Goal: Complete application form

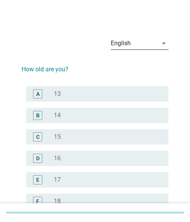
click at [154, 44] on div "English" at bounding box center [134, 43] width 47 height 12
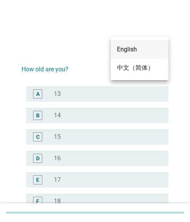
click at [134, 64] on div "中文（简体）" at bounding box center [139, 67] width 45 height 9
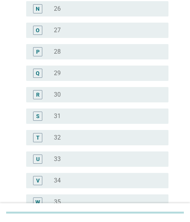
scroll to position [384, 0]
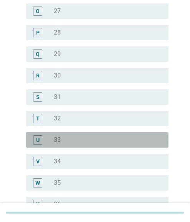
click at [61, 138] on div "radio_button_unchecked 33" at bounding box center [105, 140] width 102 height 8
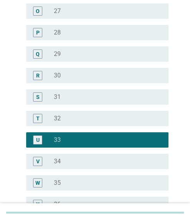
click at [69, 119] on div "radio_button_unchecked 32" at bounding box center [105, 119] width 102 height 8
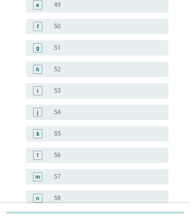
scroll to position [976, 0]
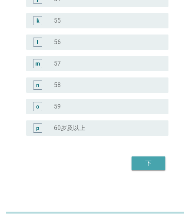
click at [145, 160] on div "下" at bounding box center [147, 163] width 21 height 9
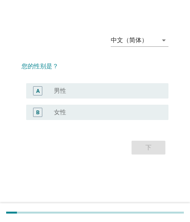
scroll to position [0, 0]
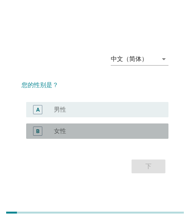
click at [103, 128] on div "radio_button_unchecked 女性" at bounding box center [105, 131] width 102 height 8
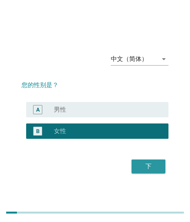
click at [139, 166] on div "下" at bounding box center [147, 166] width 21 height 9
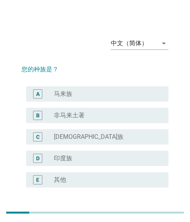
click at [75, 91] on div "radio_button_unchecked 马来族" at bounding box center [105, 94] width 102 height 8
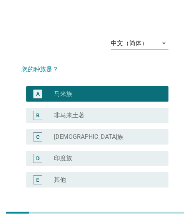
click at [89, 139] on div "radio_button_unchecked [DEMOGRAPHIC_DATA]族" at bounding box center [105, 137] width 102 height 8
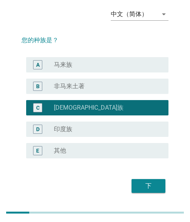
scroll to position [52, 0]
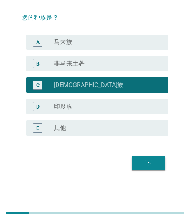
click at [148, 160] on div "下" at bounding box center [147, 163] width 21 height 9
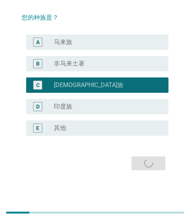
scroll to position [0, 0]
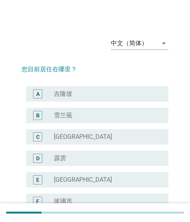
click at [75, 95] on div "radio_button_unchecked 吉隆坡" at bounding box center [105, 94] width 102 height 8
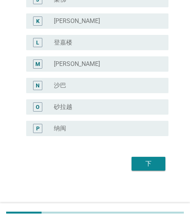
scroll to position [288, 0]
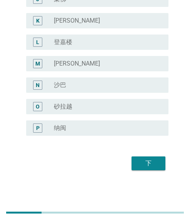
click at [148, 160] on div "下" at bounding box center [147, 163] width 21 height 9
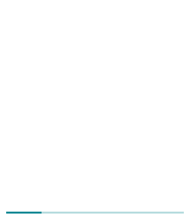
scroll to position [0, 0]
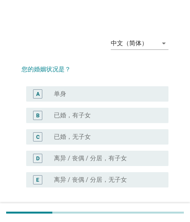
click at [86, 115] on label "已婚，有子女" at bounding box center [72, 116] width 37 height 8
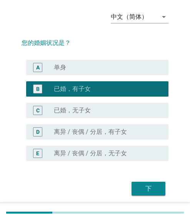
scroll to position [52, 0]
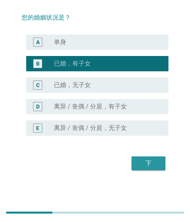
click at [147, 159] on div "下" at bounding box center [147, 163] width 21 height 9
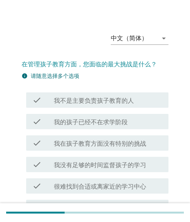
scroll to position [118, 0]
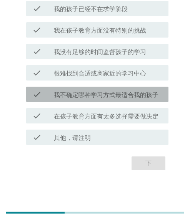
click at [103, 96] on label "我不确定哪种学习方式最适合我的孩子" at bounding box center [106, 95] width 104 height 8
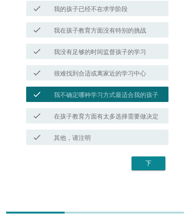
click at [114, 79] on div "check check_box_outline_blank 很难找到合适或离家近的学习中心" at bounding box center [97, 72] width 142 height 15
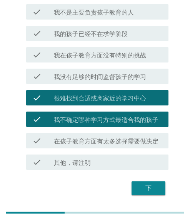
scroll to position [80, 0]
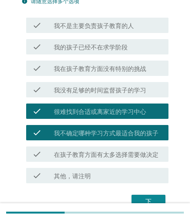
click at [107, 84] on div "check check_box_outline_blank 我没有足够的时间监督孩子的学习" at bounding box center [97, 89] width 142 height 15
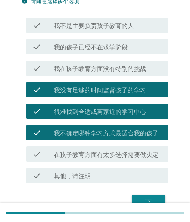
click at [131, 146] on div "check check_box_outline_blank 在孩子教育方面有太多选择需要做决定" at bounding box center [94, 154] width 147 height 21
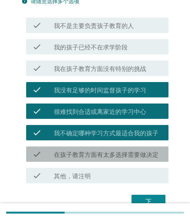
click at [127, 150] on div "check_box_outline_blank 在孩子教育方面有太多选择需要做决定" at bounding box center [108, 154] width 108 height 9
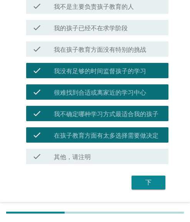
scroll to position [118, 0]
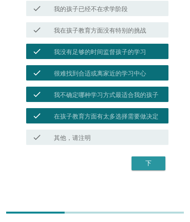
click at [150, 165] on div "下" at bounding box center [147, 163] width 21 height 9
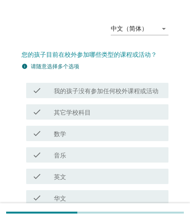
scroll to position [0, 0]
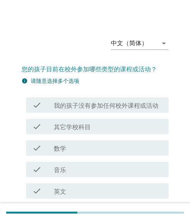
click at [92, 131] on div "check_box_outline_blank 其它学校科目" at bounding box center [108, 126] width 108 height 9
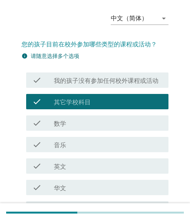
scroll to position [38, 0]
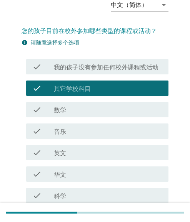
click at [73, 136] on div "check check_box_outline_blank 音乐" at bounding box center [97, 131] width 142 height 15
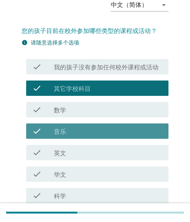
click at [80, 153] on div "check_box_outline_blank 英文" at bounding box center [108, 152] width 108 height 9
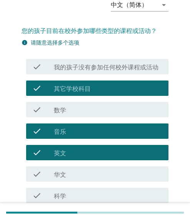
click at [80, 87] on label "其它学校科目" at bounding box center [72, 89] width 37 height 8
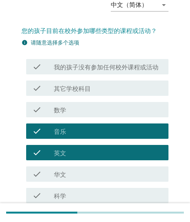
click at [72, 174] on div "check_box_outline_blank 华文" at bounding box center [108, 174] width 108 height 9
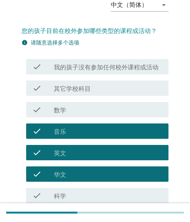
click at [121, 180] on div "check check_box_outline_blank 华文" at bounding box center [97, 174] width 142 height 15
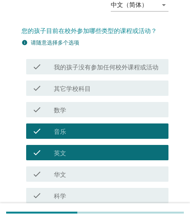
click at [99, 198] on div "check_box_outline_blank 科学" at bounding box center [108, 195] width 108 height 9
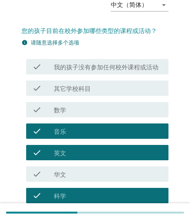
scroll to position [183, 0]
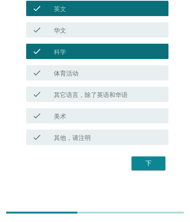
click at [151, 164] on div "下" at bounding box center [147, 163] width 21 height 9
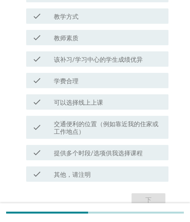
scroll to position [190, 0]
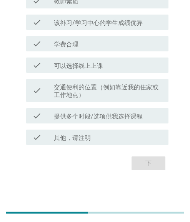
click at [78, 96] on label "交通便利的位置（例如靠近我的住家或工作地点）" at bounding box center [108, 91] width 108 height 15
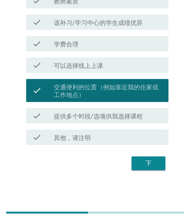
click at [76, 42] on label "学费合理" at bounding box center [66, 45] width 25 height 8
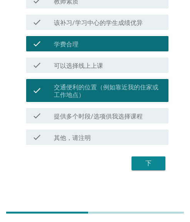
click at [79, 33] on div "check check_box 学费合理" at bounding box center [94, 43] width 147 height 21
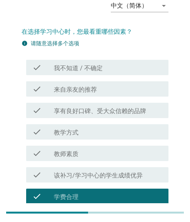
scroll to position [37, 0]
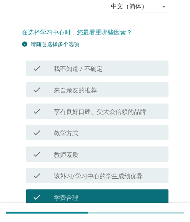
click at [56, 112] on label "享有良好口碑、受大众信赖的品牌" at bounding box center [100, 112] width 92 height 8
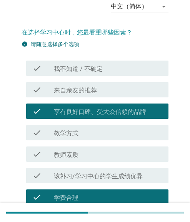
click at [67, 152] on label "教师素质" at bounding box center [66, 155] width 25 height 8
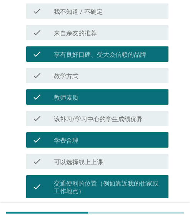
scroll to position [190, 0]
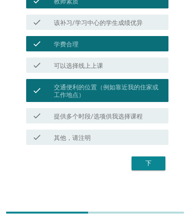
click at [150, 165] on div "下" at bounding box center [147, 163] width 21 height 9
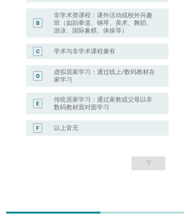
scroll to position [84, 0]
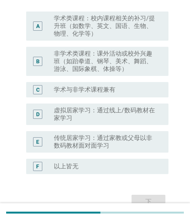
click at [82, 33] on label "学术类课程：校内课程相关的补习/提升班（如数学、英文、国语、生物、物理、化学等）" at bounding box center [105, 26] width 102 height 23
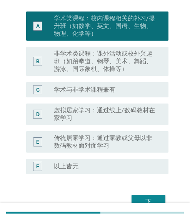
drag, startPoint x: 84, startPoint y: 81, endPoint x: 43, endPoint y: 85, distance: 41.7
click at [84, 87] on label "学术与非学术课程兼有" at bounding box center [84, 90] width 61 height 8
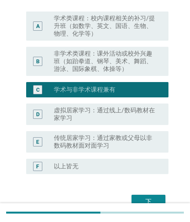
click at [98, 28] on label "学术类课程：校内课程相关的补习/提升班（如数学、英文、国语、生物、物理、化学等）" at bounding box center [105, 26] width 102 height 23
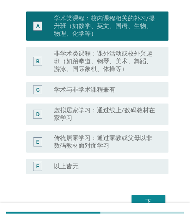
click at [78, 64] on label "非学术类课程：课外活动或校外兴趣班（如跆拳道、钢琴、美术、舞蹈、游泳、国际象棋、体操等）" at bounding box center [105, 61] width 102 height 23
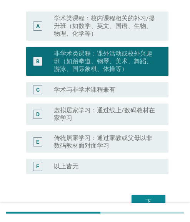
click at [75, 98] on div "C radio_button_unchecked 学术与非学术课程兼有" at bounding box center [94, 89] width 147 height 21
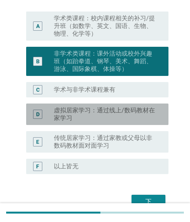
click at [78, 113] on label "虚拟居家学习：通过线上/数码教材在家学习" at bounding box center [105, 114] width 102 height 15
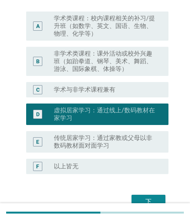
click at [82, 26] on label "学术类课程：校内课程相关的补习/提升班（如数学、英文、国语、生物、物理、化学等）" at bounding box center [105, 26] width 102 height 23
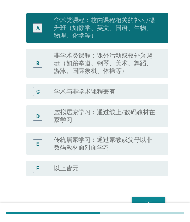
scroll to position [122, 0]
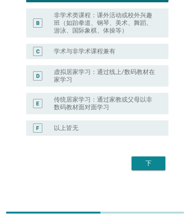
click at [142, 161] on div "下" at bounding box center [147, 163] width 21 height 9
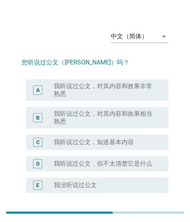
scroll to position [0, 0]
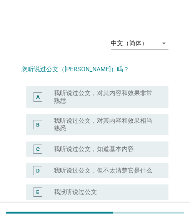
drag, startPoint x: 93, startPoint y: 115, endPoint x: 142, endPoint y: 118, distance: 49.6
click at [101, 122] on label "我听说过公文，对其内容和效果相当熟悉" at bounding box center [105, 124] width 102 height 15
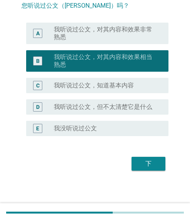
scroll to position [64, 0]
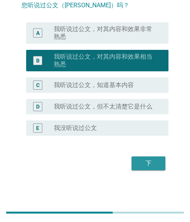
click at [154, 164] on div "下" at bounding box center [147, 163] width 21 height 9
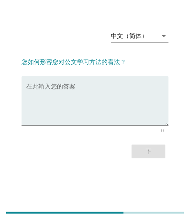
scroll to position [0, 0]
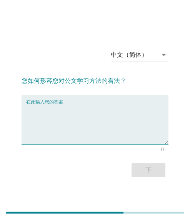
click at [72, 104] on textarea "在此输入您的答案" at bounding box center [97, 124] width 142 height 40
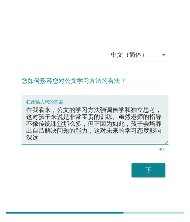
type textarea "在我看来，公文的学习方法强调自学和独立思考，这对孩子来说是非常宝贵的训练。虽然老师的指导不像传统课堂那么多，但正因为如此，孩子会培养出自己解决问题的能力，这对…"
click at [92, 117] on textarea "在我看来，公文的学习方法强调自学和独立思考，这对孩子来说是非常宝贵的训练。虽然老师的指导不像传统课堂那么多，但正因为如此，孩子会培养出自己解决问题的能力，这对…" at bounding box center [97, 124] width 142 height 40
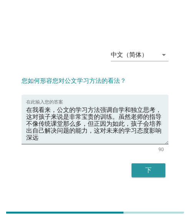
click at [149, 174] on div "下" at bounding box center [147, 170] width 21 height 9
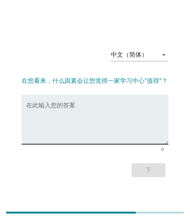
click at [68, 101] on div "在此输入您的答案" at bounding box center [97, 120] width 142 height 50
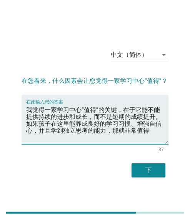
type textarea "我觉得一家学习中心“值得”的关键，在于它能不能提供持续的进步和成长，而不是短期的成绩提升。如果孩子在这里能养成良好的学习习惯、增强自信心，并且学到独立思考的能…"
click at [61, 133] on textarea "我觉得一家学习中心“值得”的关键，在于它能不能提供持续的进步和成长，而不是短期的成绩提升。如果孩子在这里能养成良好的学习习惯、增强自信心，并且学到独立思考的能…" at bounding box center [97, 124] width 142 height 40
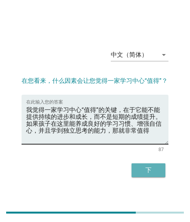
click at [152, 165] on button "下" at bounding box center [148, 171] width 34 height 14
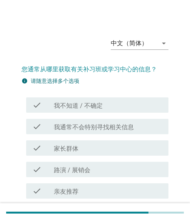
click at [89, 147] on div "check_box_outline_blank 家长群体" at bounding box center [108, 148] width 108 height 9
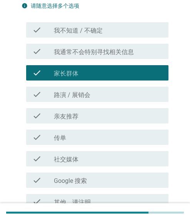
scroll to position [77, 0]
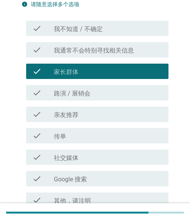
click at [78, 144] on div "check check_box_outline_blank 传单" at bounding box center [94, 135] width 147 height 21
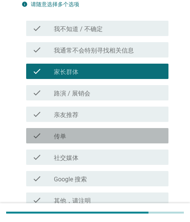
click at [84, 136] on div "check_box_outline_blank 传单" at bounding box center [108, 135] width 108 height 9
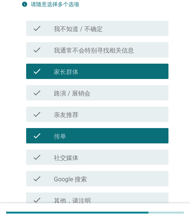
click at [82, 177] on label "Google 搜索" at bounding box center [70, 180] width 33 height 8
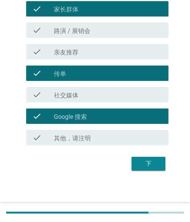
scroll to position [140, 0]
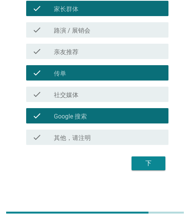
click at [78, 96] on label "社交媒体" at bounding box center [66, 95] width 25 height 8
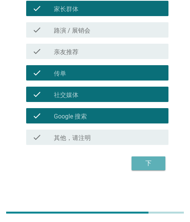
click at [147, 161] on div "下" at bounding box center [147, 163] width 21 height 9
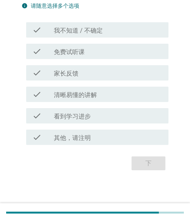
scroll to position [0, 0]
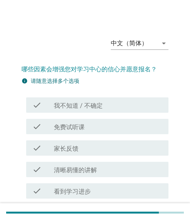
click at [118, 127] on div "check_box_outline_blank 免费试听课" at bounding box center [108, 126] width 108 height 9
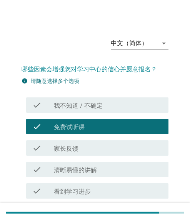
click at [91, 165] on div "check_box_outline_blank 清晰易懂的讲解" at bounding box center [108, 169] width 108 height 9
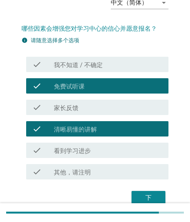
scroll to position [75, 0]
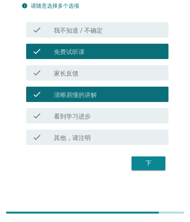
click at [77, 117] on label "看到学习进步" at bounding box center [72, 117] width 37 height 8
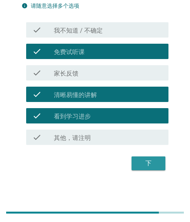
click at [145, 157] on button "下" at bounding box center [148, 164] width 34 height 14
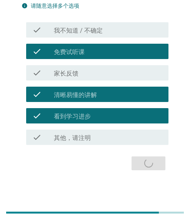
scroll to position [0, 0]
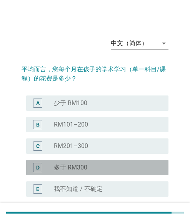
click at [93, 165] on div "radio_button_unchecked 多于 RM300" at bounding box center [105, 168] width 102 height 8
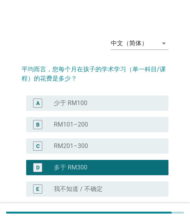
click at [114, 142] on div "radio_button_unchecked RM201–300" at bounding box center [108, 146] width 108 height 9
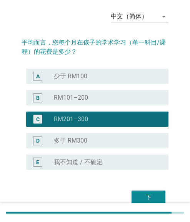
scroll to position [61, 0]
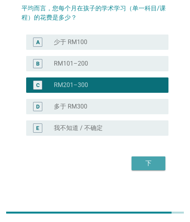
click at [150, 160] on div "下" at bounding box center [147, 163] width 21 height 9
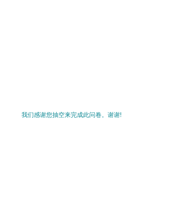
scroll to position [0, 0]
